Goal: Ask a question: Ask a question

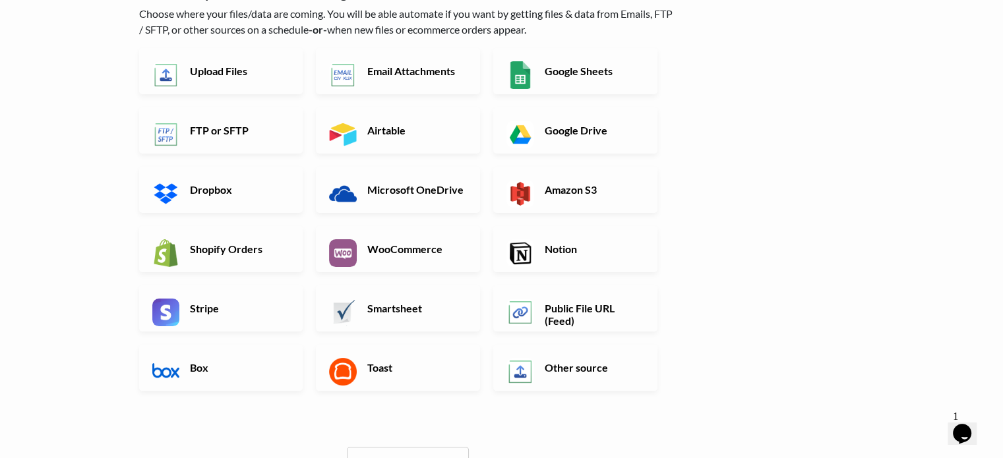
scroll to position [132, 0]
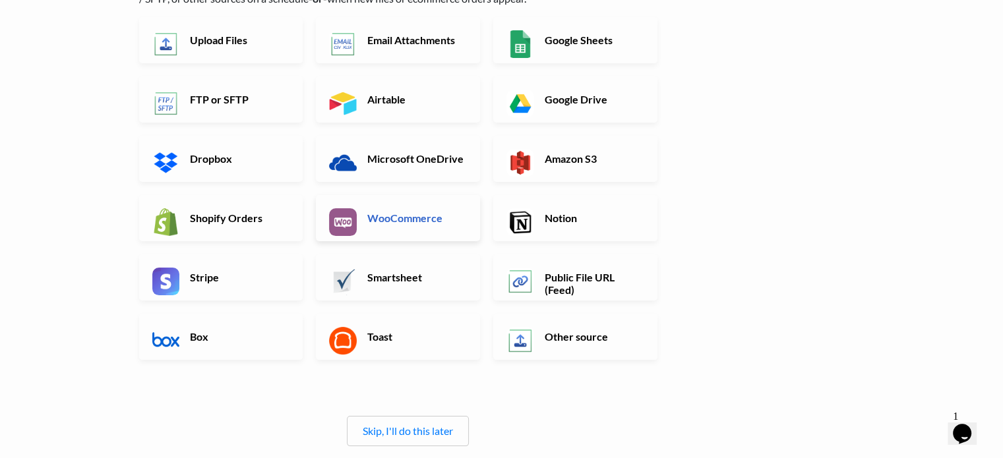
click at [387, 224] on link "WooCommerce" at bounding box center [398, 218] width 164 height 46
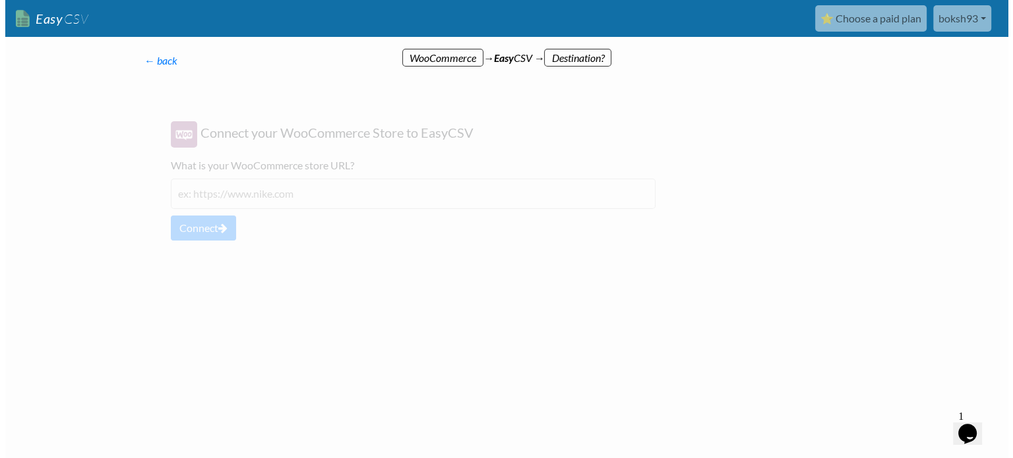
scroll to position [0, 0]
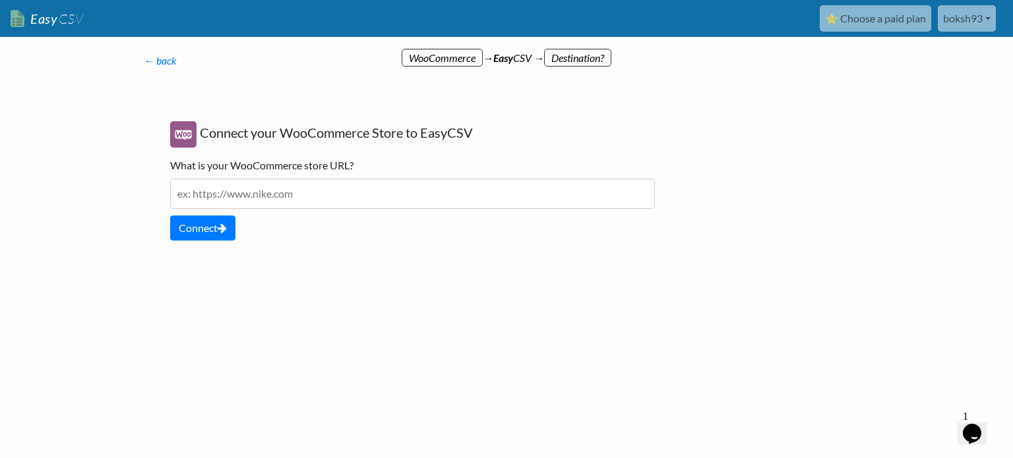
click at [286, 189] on input "text" at bounding box center [412, 194] width 485 height 30
type input "www.doniccieg.com"
click at [224, 228] on icon at bounding box center [222, 228] width 9 height 11
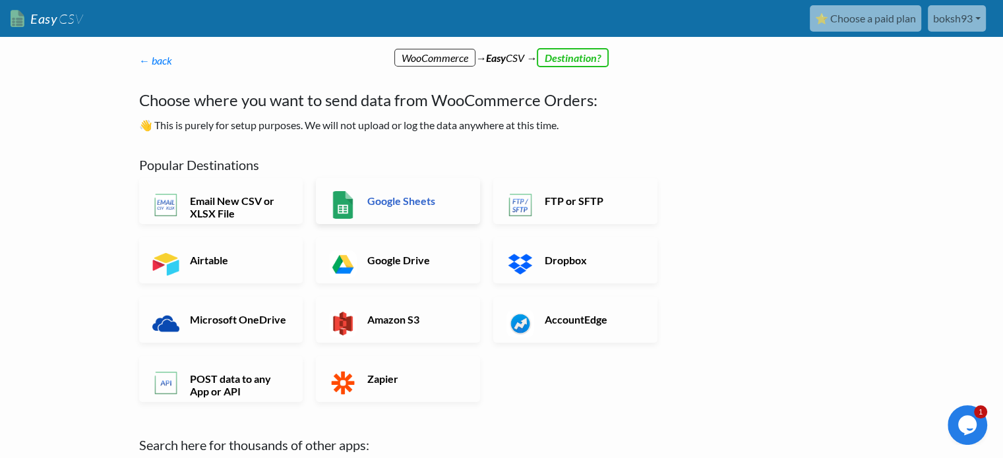
click at [393, 204] on h6 "Google Sheets" at bounding box center [416, 201] width 104 height 13
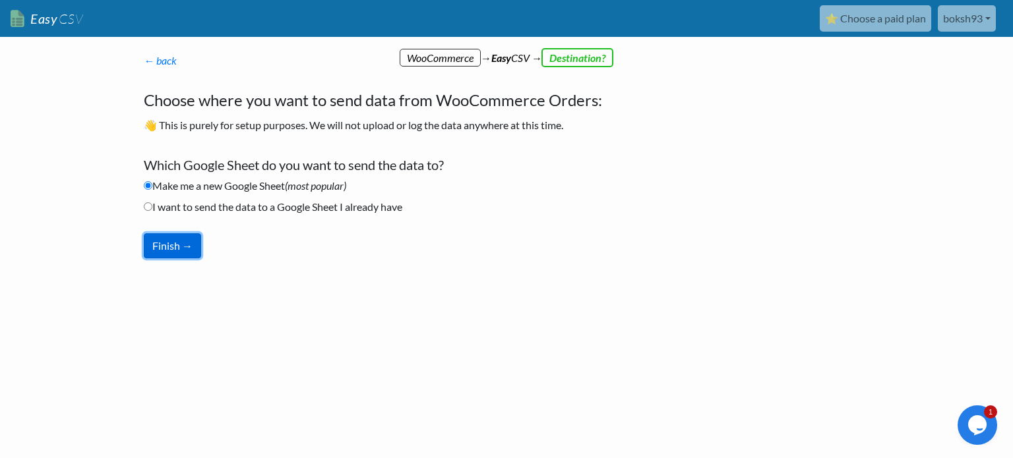
click at [187, 243] on button "Finish →" at bounding box center [172, 246] width 57 height 25
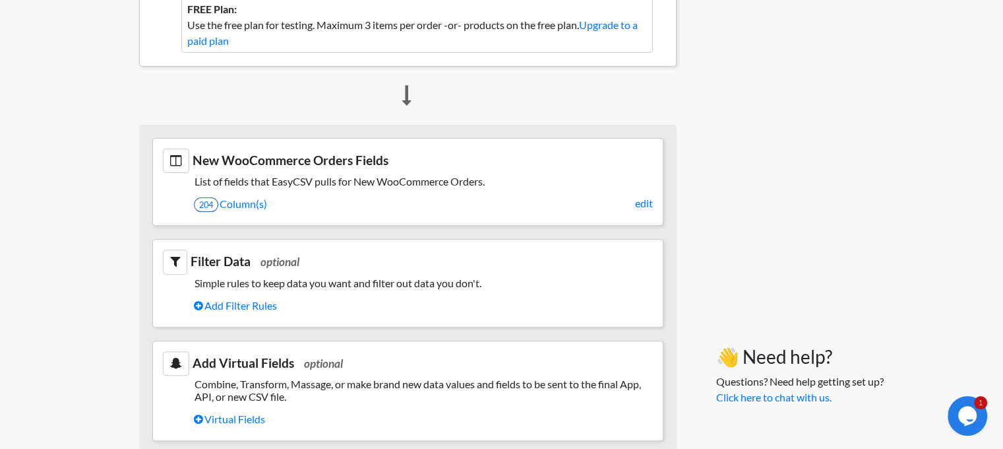
scroll to position [396, 0]
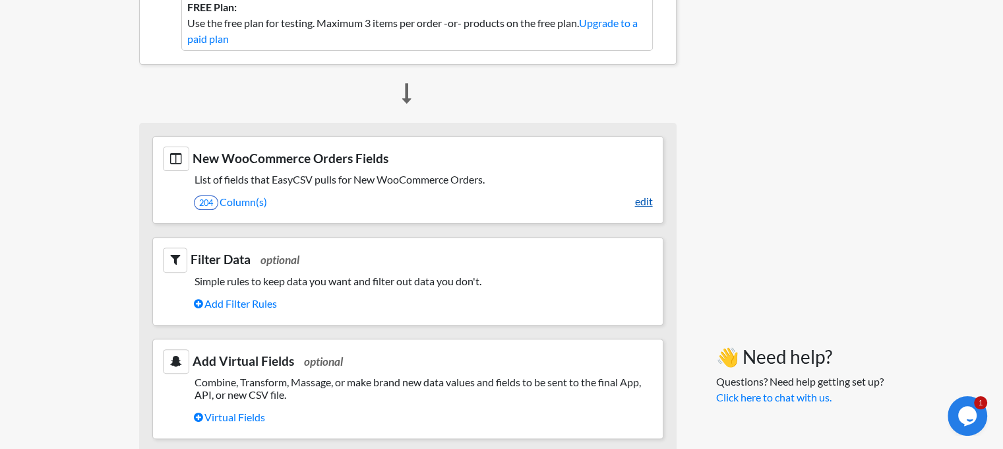
click at [641, 205] on link "edit" at bounding box center [644, 201] width 18 height 16
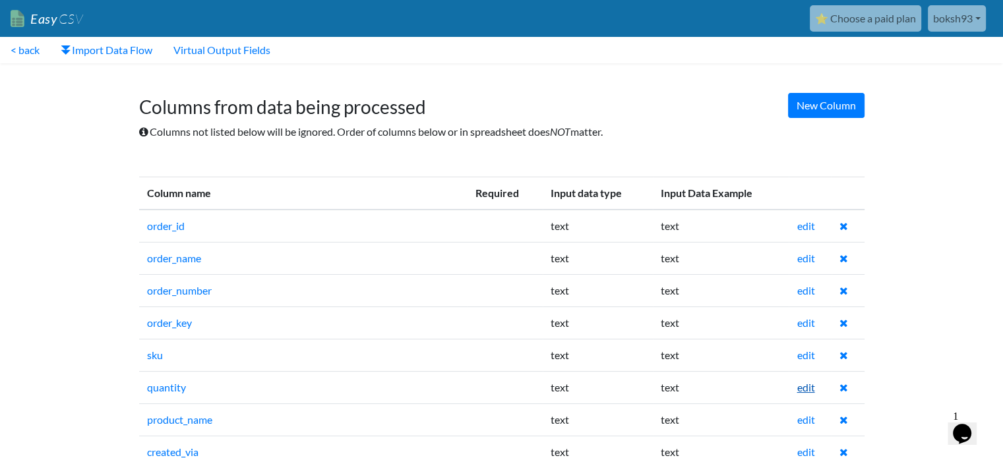
click at [802, 384] on link "edit" at bounding box center [806, 387] width 18 height 13
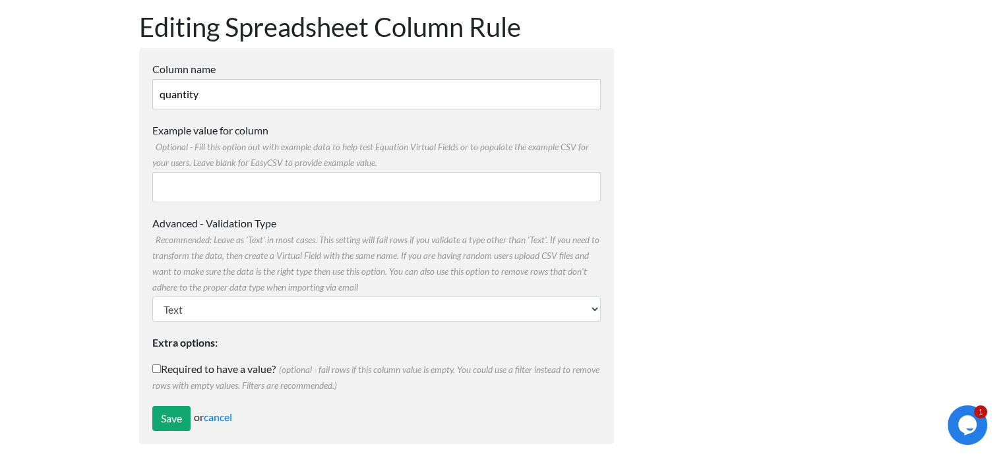
scroll to position [74, 0]
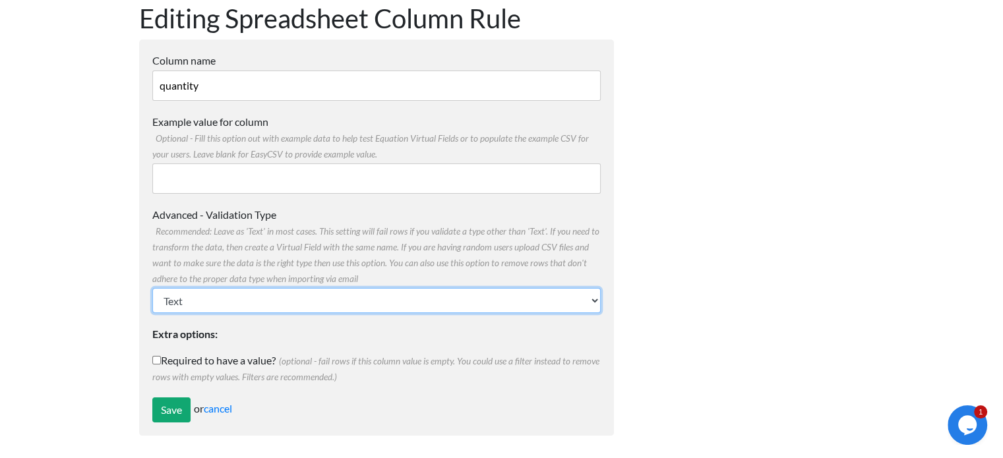
click at [247, 303] on select "Text Number (no decimals) Number (allow decimals) Date (mm/dd/yyyy) Date (dd/mm…" at bounding box center [376, 300] width 449 height 25
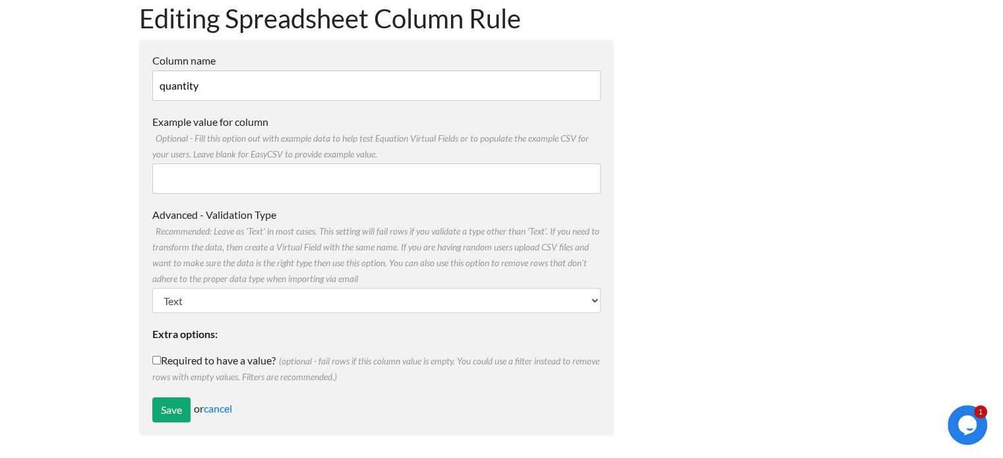
click at [107, 216] on body "Easy CSV ⭐ Choose a paid plan boksh93 Boksh93 All Flows All CSV Generators Busi…" at bounding box center [501, 187] width 1003 height 523
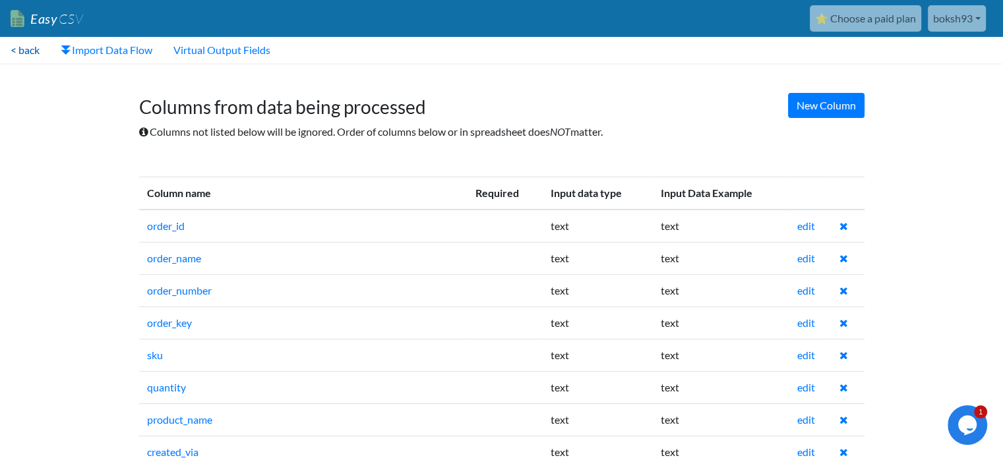
click at [38, 52] on link "< back" at bounding box center [25, 50] width 50 height 26
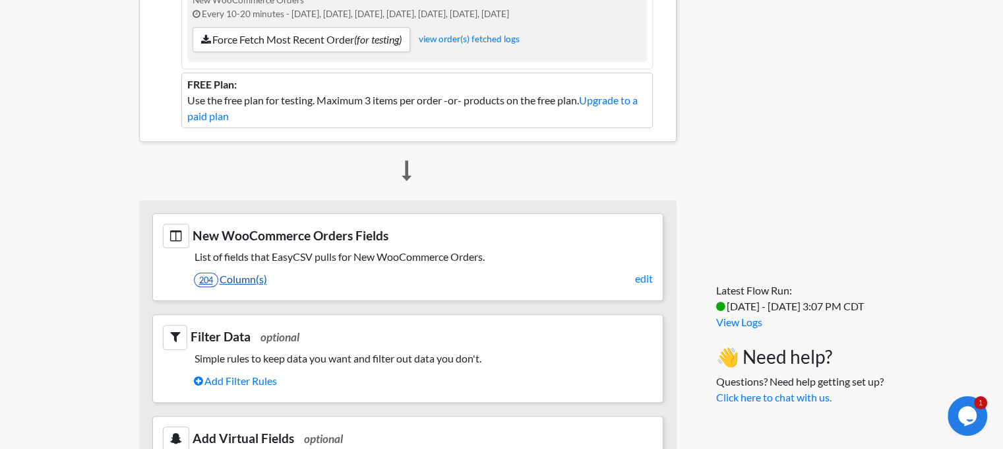
scroll to position [330, 0]
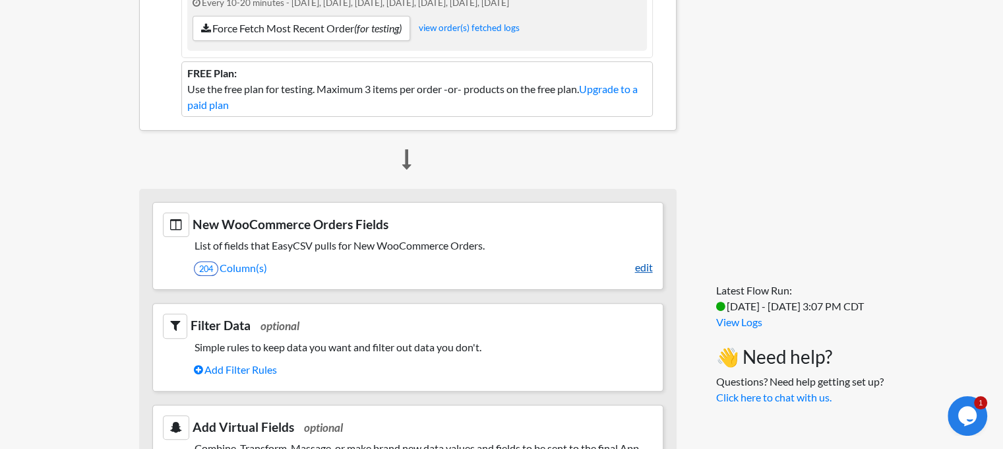
click at [645, 267] on link "edit" at bounding box center [644, 267] width 18 height 16
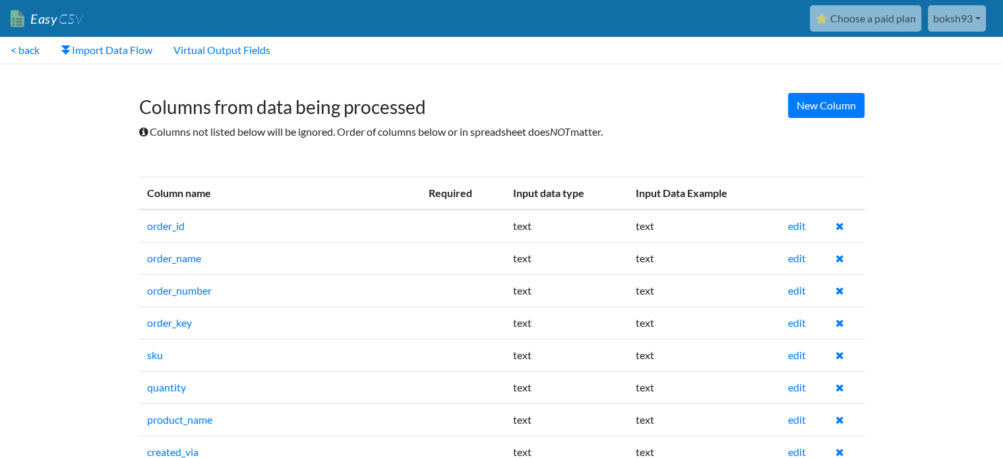
click at [837, 90] on h1 "Columns from data being processed" at bounding box center [502, 101] width 726 height 36
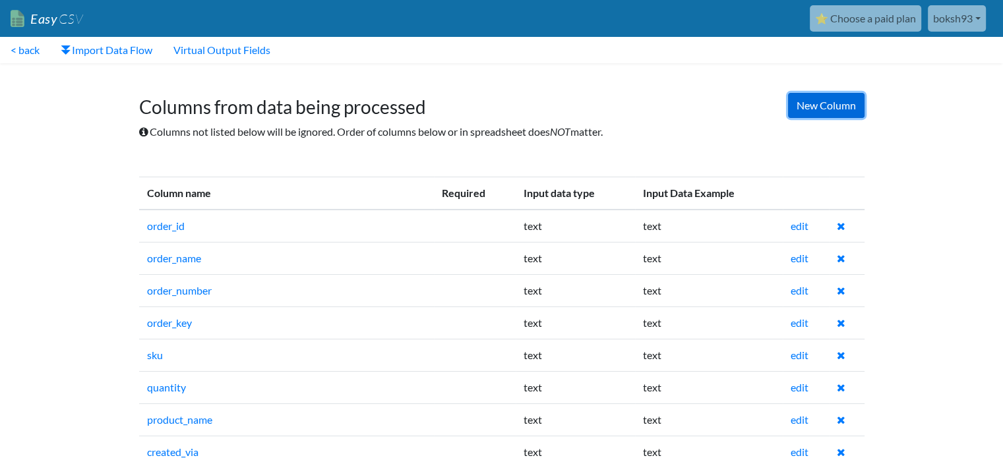
click at [829, 105] on link "New Column" at bounding box center [826, 105] width 77 height 25
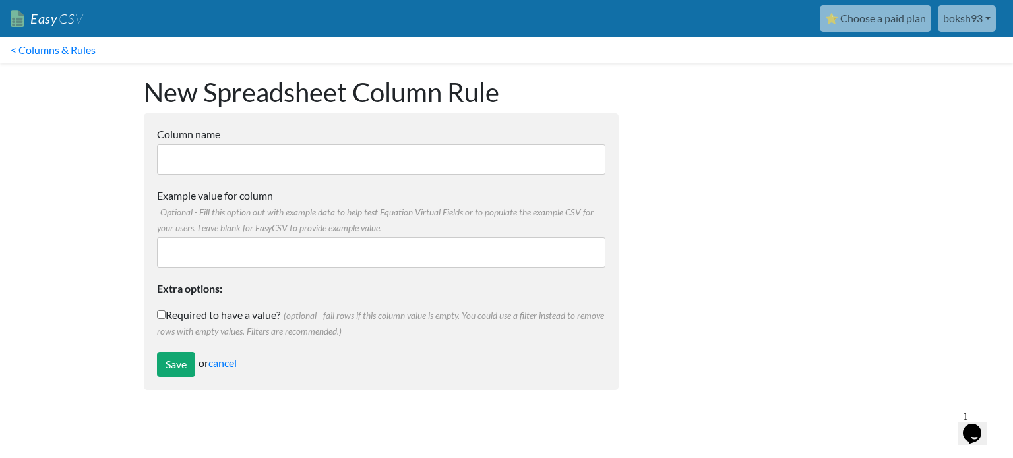
click at [234, 245] on input "Example value for column Optional - Fill this option out with example data to h…" at bounding box center [381, 252] width 449 height 30
type input "f"
click at [224, 355] on div "Save or cancel" at bounding box center [381, 364] width 449 height 25
click at [224, 359] on link "cancel" at bounding box center [222, 363] width 28 height 13
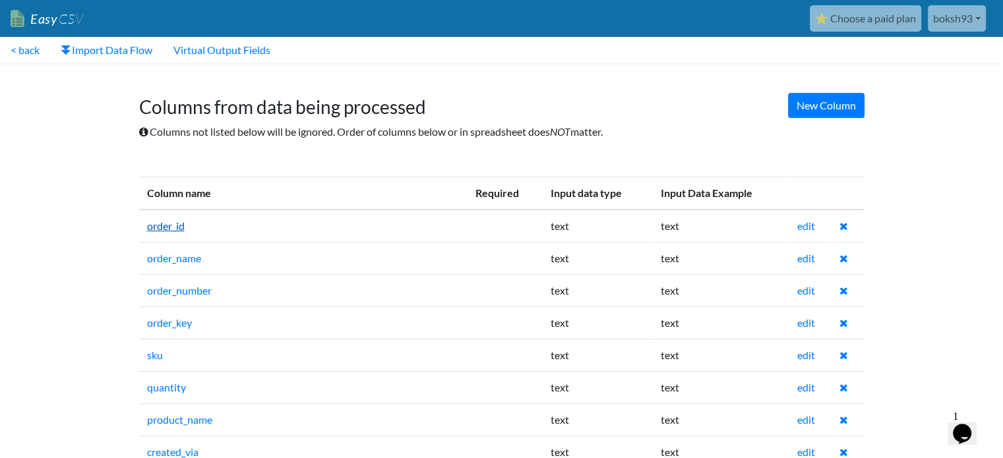
click at [180, 228] on link "order_id" at bounding box center [166, 226] width 38 height 13
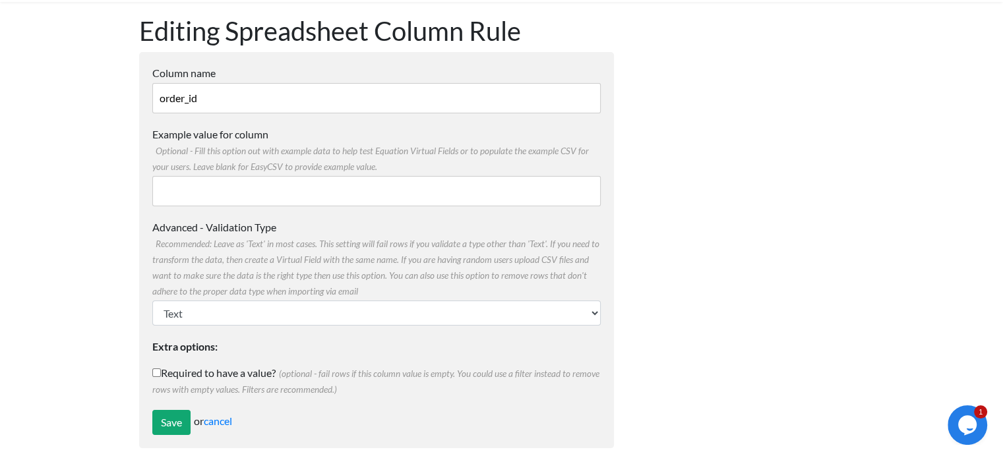
scroll to position [74, 0]
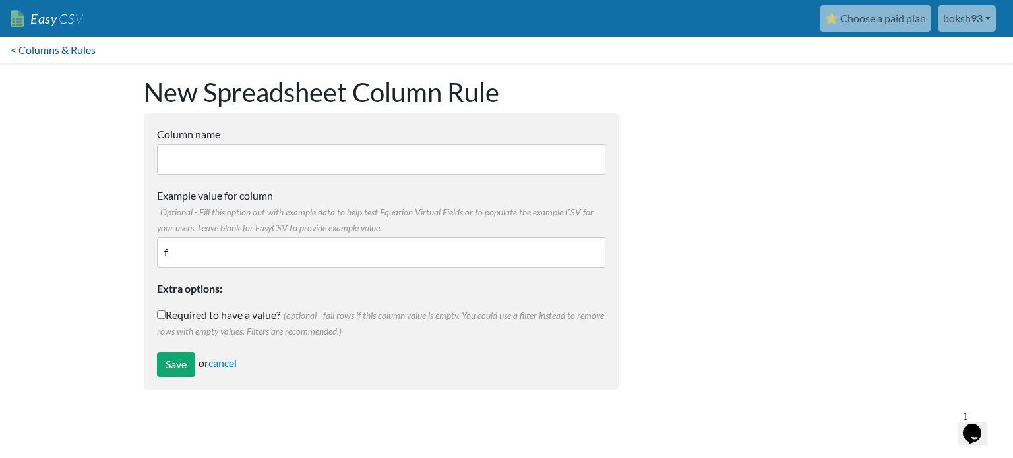
click at [56, 49] on link "< Columns & Rules" at bounding box center [53, 50] width 106 height 26
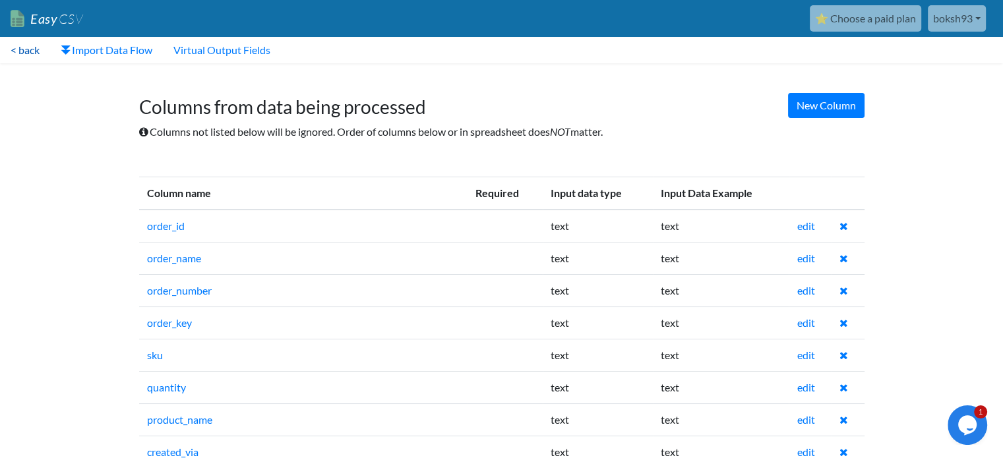
click at [34, 53] on link "< back" at bounding box center [25, 50] width 50 height 26
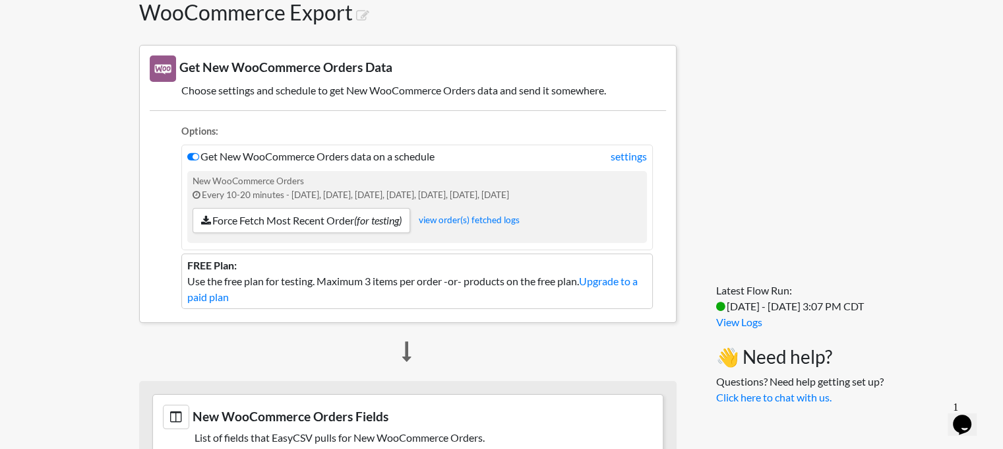
scroll to position [79, 0]
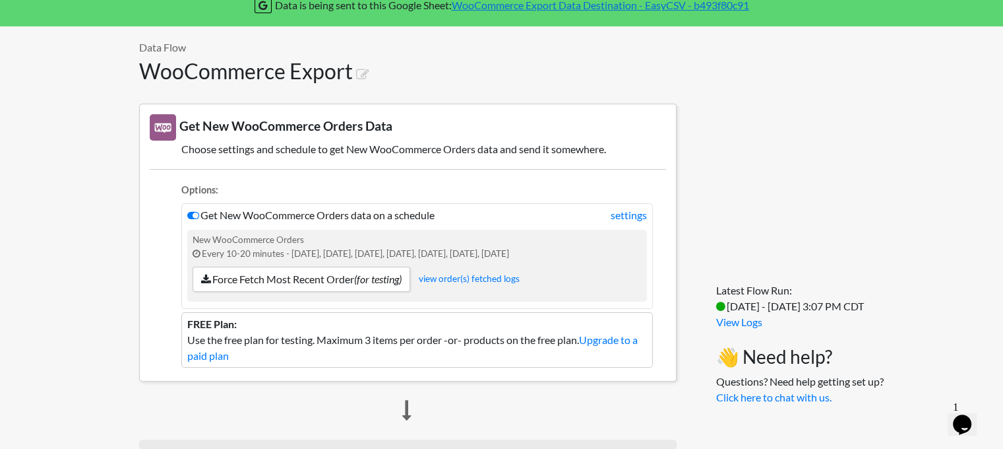
click at [973, 414] on icon "Opens Chat This icon Opens the chat window." at bounding box center [962, 424] width 21 height 21
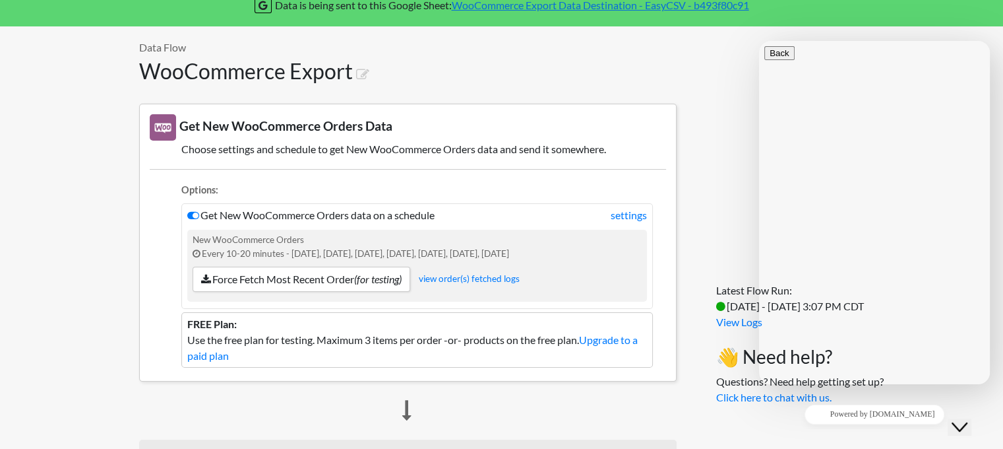
type textarea "hello"
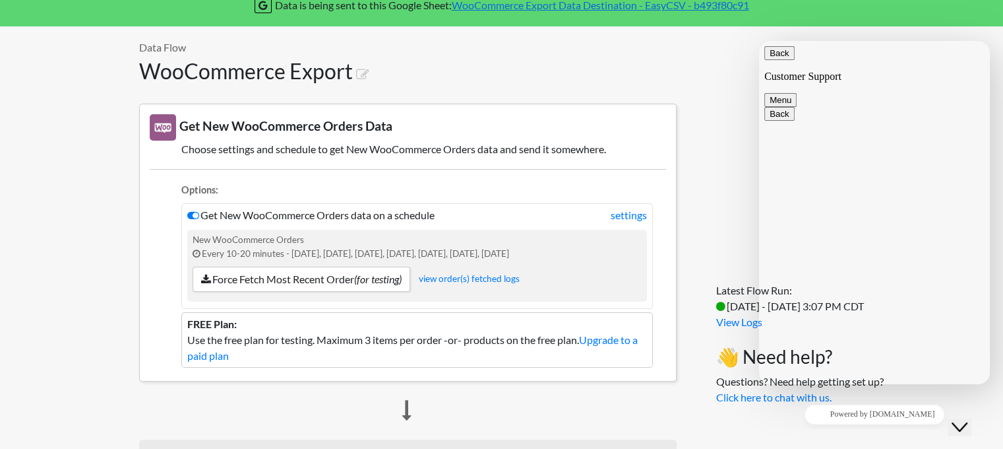
type textarea "can i have a row that contains each product in the order next to it's quantity ?"
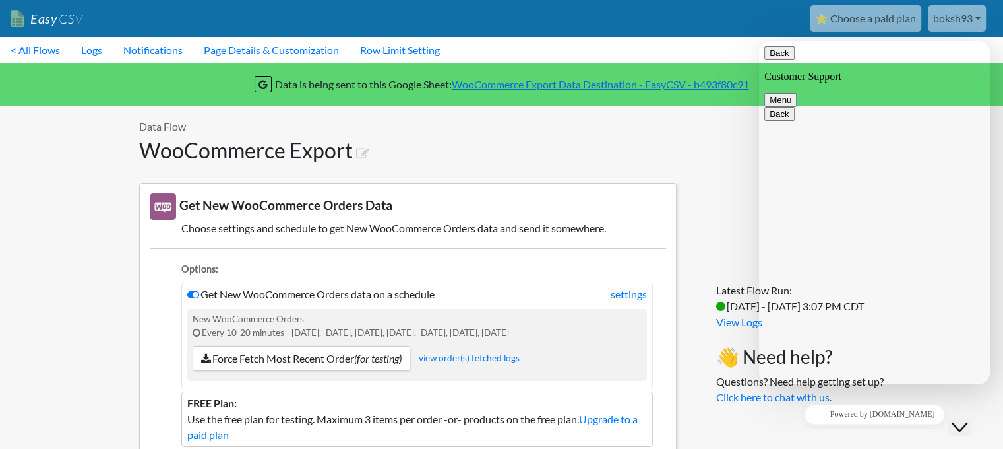
click at [782, 60] on button "Back" at bounding box center [780, 53] width 30 height 14
